Goal: Entertainment & Leisure: Consume media (video, audio)

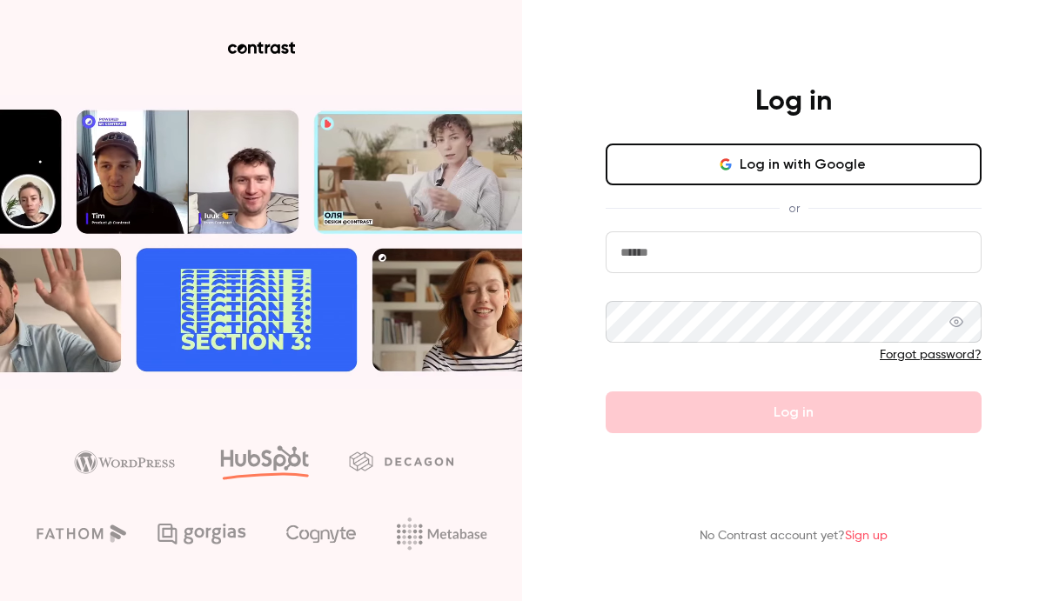
click at [795, 155] on button "Log in with Google" at bounding box center [793, 165] width 376 height 42
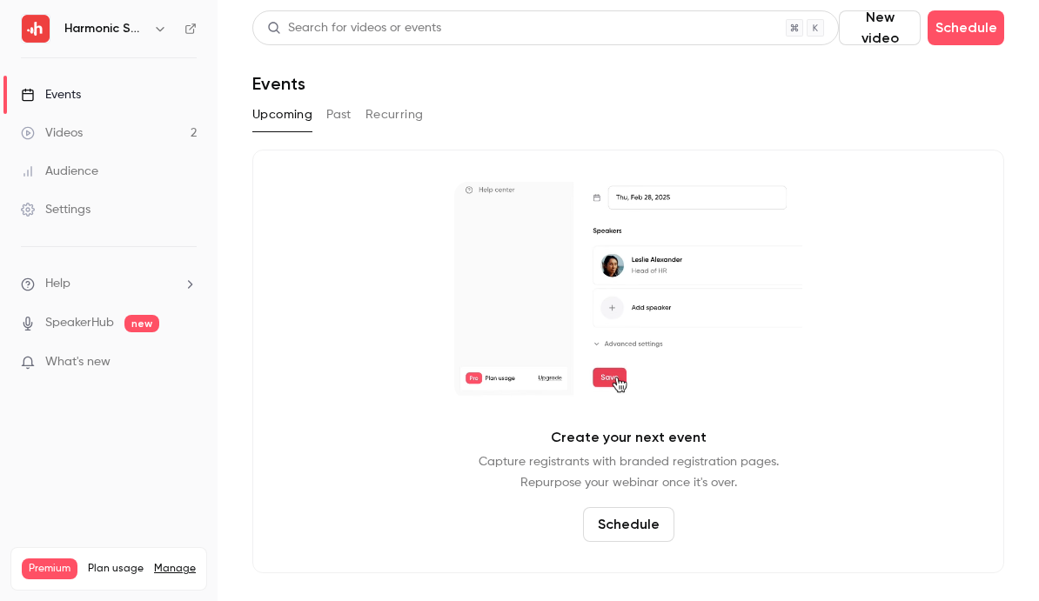
click at [81, 137] on div "Videos" at bounding box center [52, 132] width 62 height 17
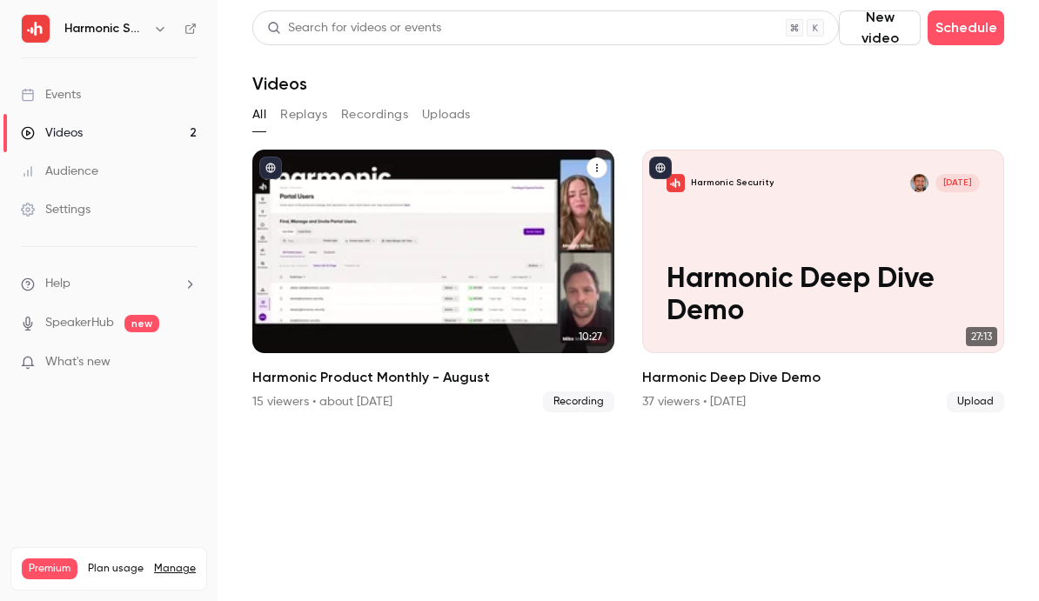
click at [593, 165] on icon "Harmonic Product Monthly - August" at bounding box center [596, 168] width 10 height 10
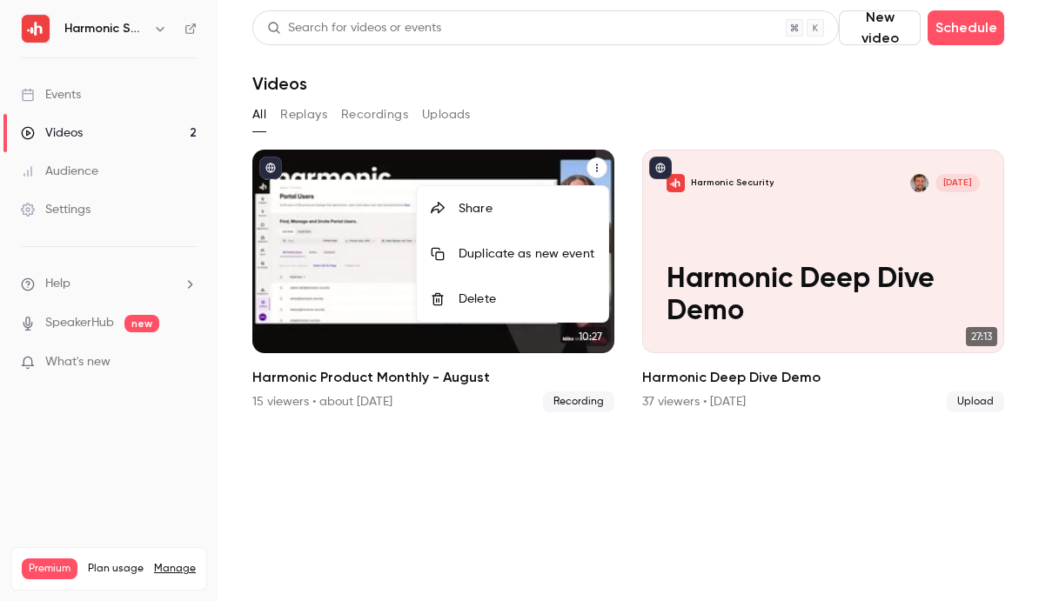
click at [563, 108] on div at bounding box center [519, 300] width 1039 height 601
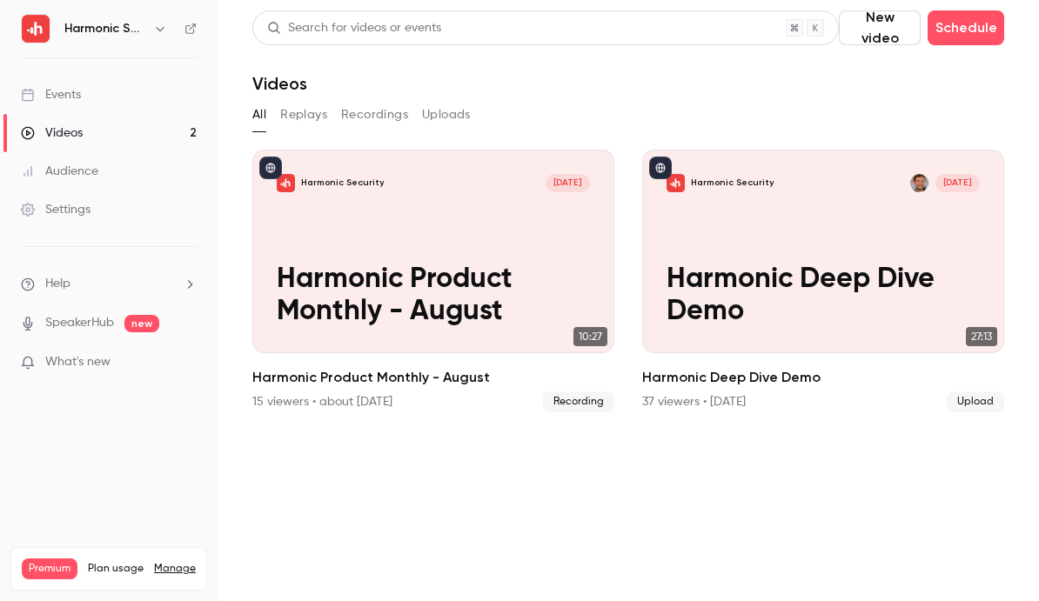
click at [438, 112] on button "Uploads" at bounding box center [446, 115] width 49 height 28
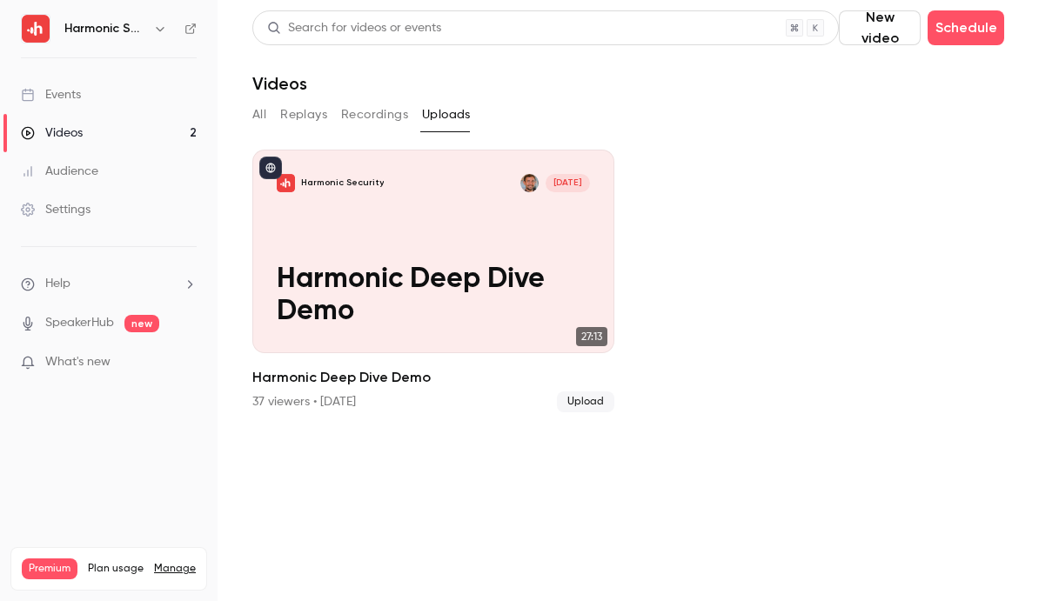
click at [257, 113] on button "All" at bounding box center [259, 115] width 14 height 28
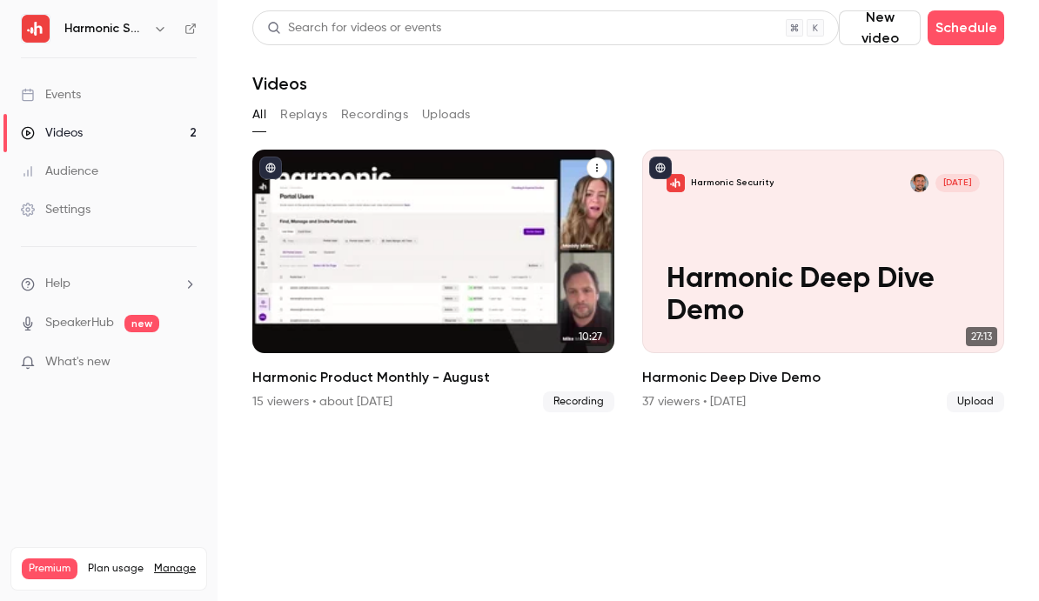
click at [600, 167] on icon "Harmonic Product Monthly - August" at bounding box center [596, 168] width 10 height 10
click at [599, 169] on icon "Harmonic Product Monthly - August" at bounding box center [596, 168] width 10 height 10
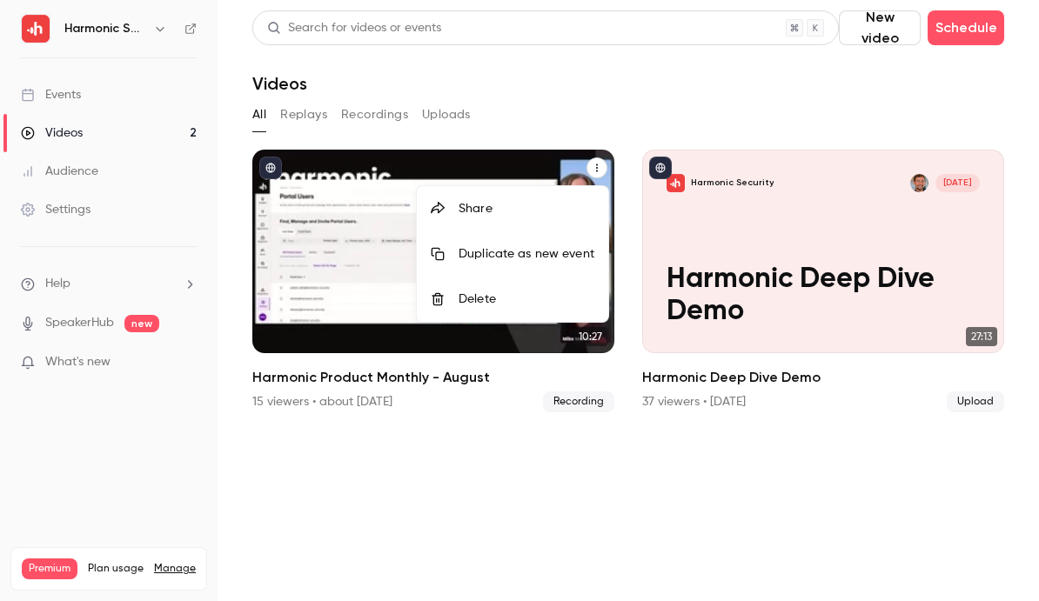
click at [559, 208] on div "Share" at bounding box center [526, 208] width 136 height 17
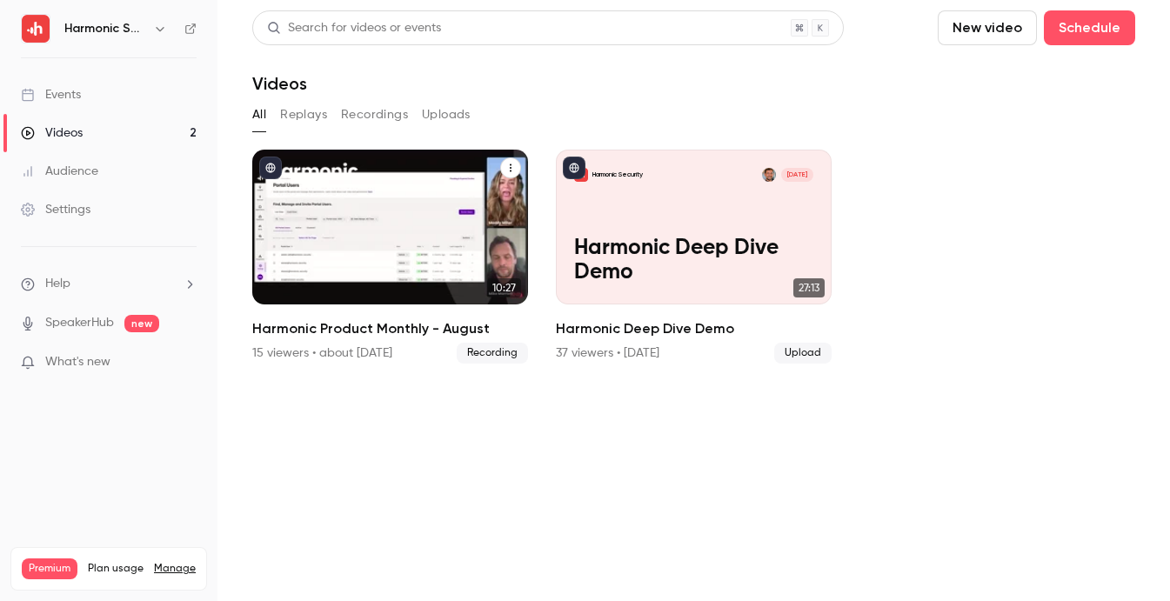
click at [511, 164] on icon "Harmonic Product Monthly - August" at bounding box center [510, 168] width 10 height 10
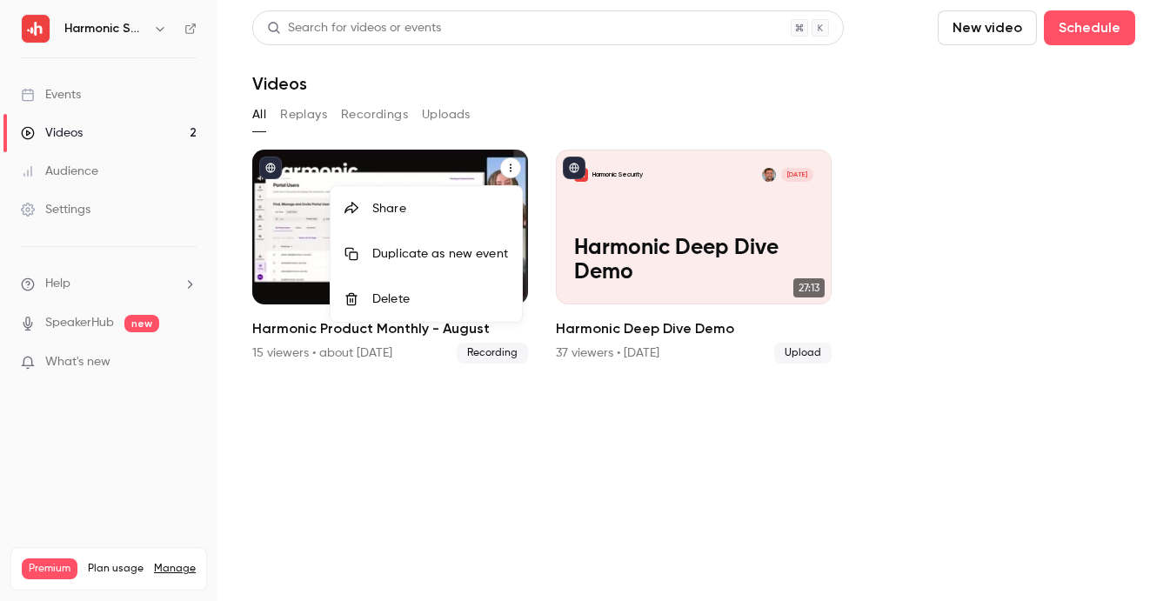
drag, startPoint x: 280, startPoint y: 210, endPoint x: 302, endPoint y: 208, distance: 21.8
click at [280, 210] on div at bounding box center [585, 300] width 1170 height 601
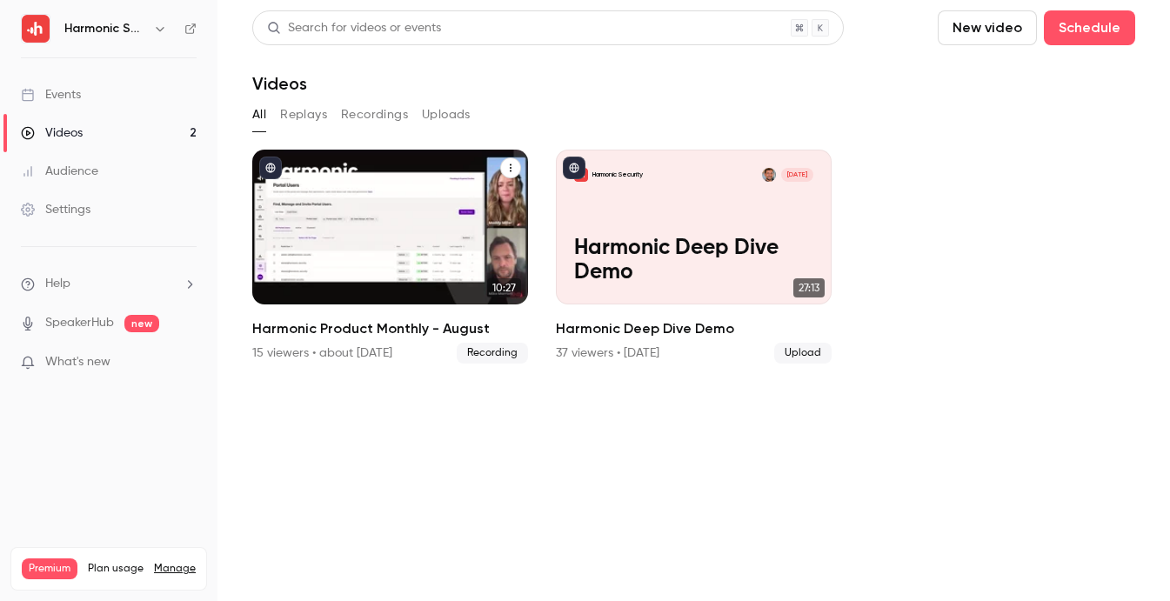
click at [379, 207] on div "Harmonic Security [DATE] Harmonic Product Monthly - August" at bounding box center [390, 227] width 276 height 155
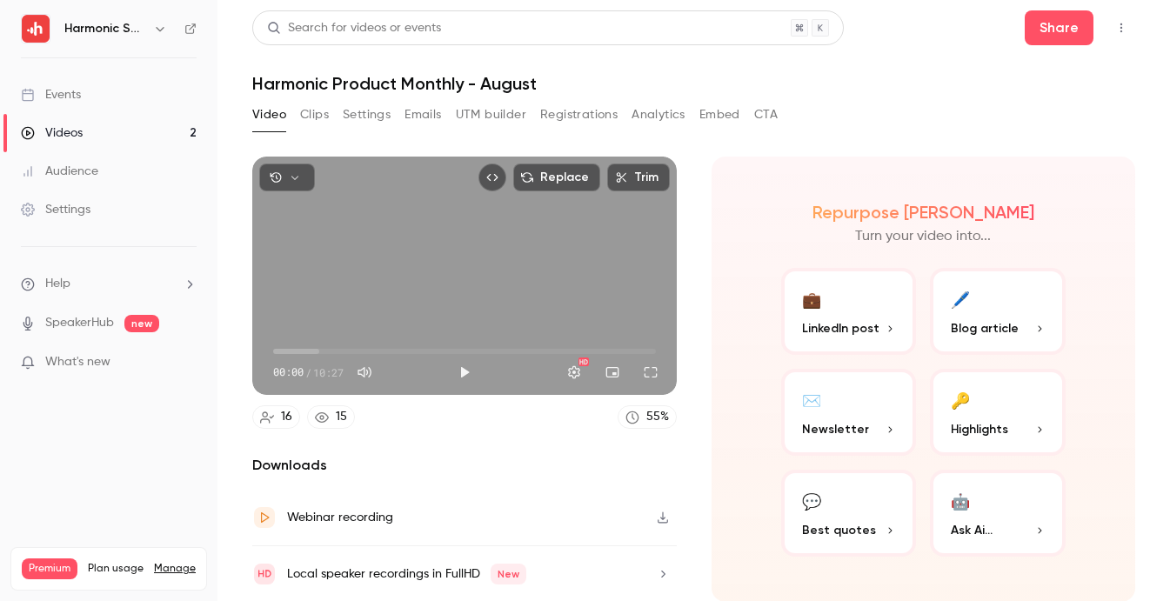
click at [301, 184] on button "button" at bounding box center [287, 178] width 56 height 28
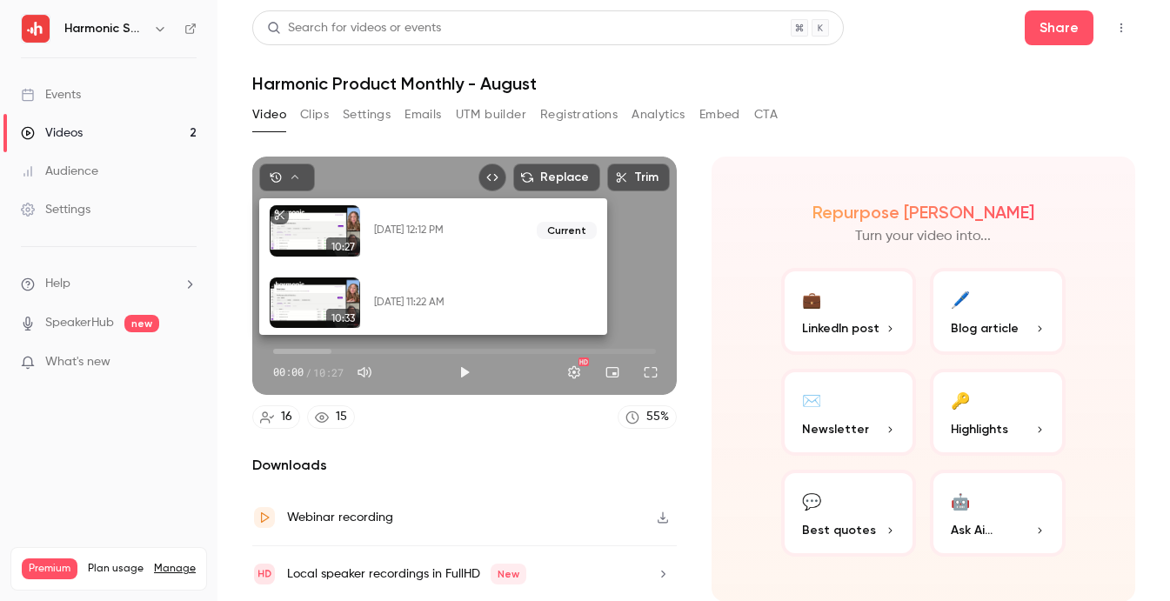
click at [407, 136] on div at bounding box center [585, 300] width 1170 height 601
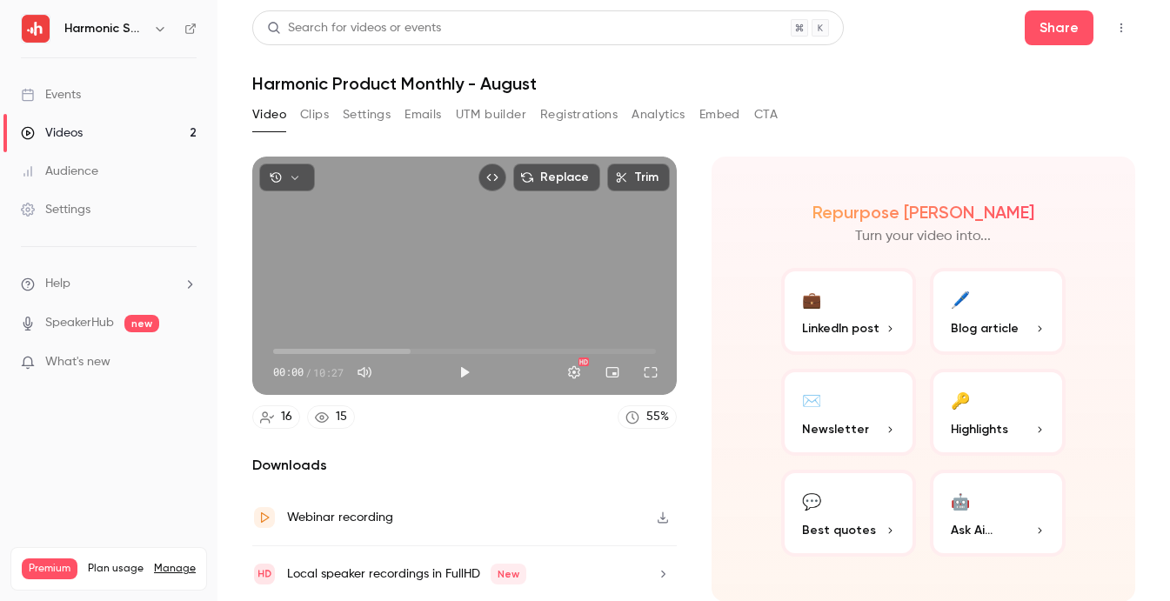
click at [656, 512] on icon "button" at bounding box center [663, 517] width 14 height 12
